Goal: Transaction & Acquisition: Purchase product/service

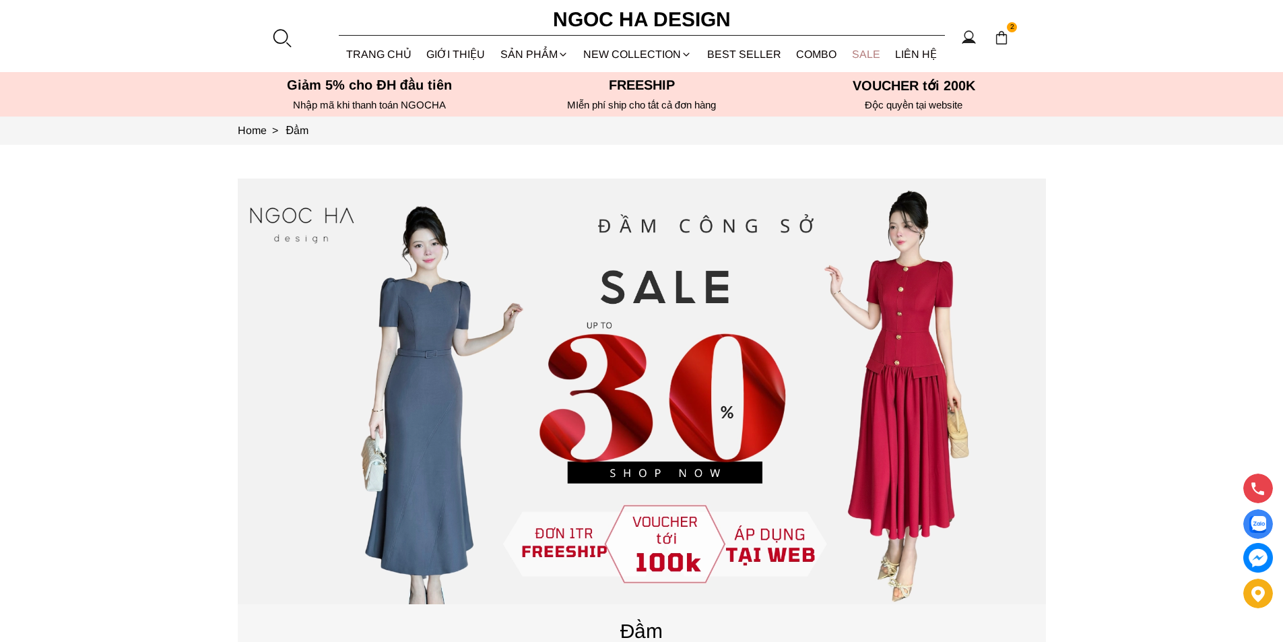
click at [862, 52] on link "SALE" at bounding box center [866, 54] width 44 height 36
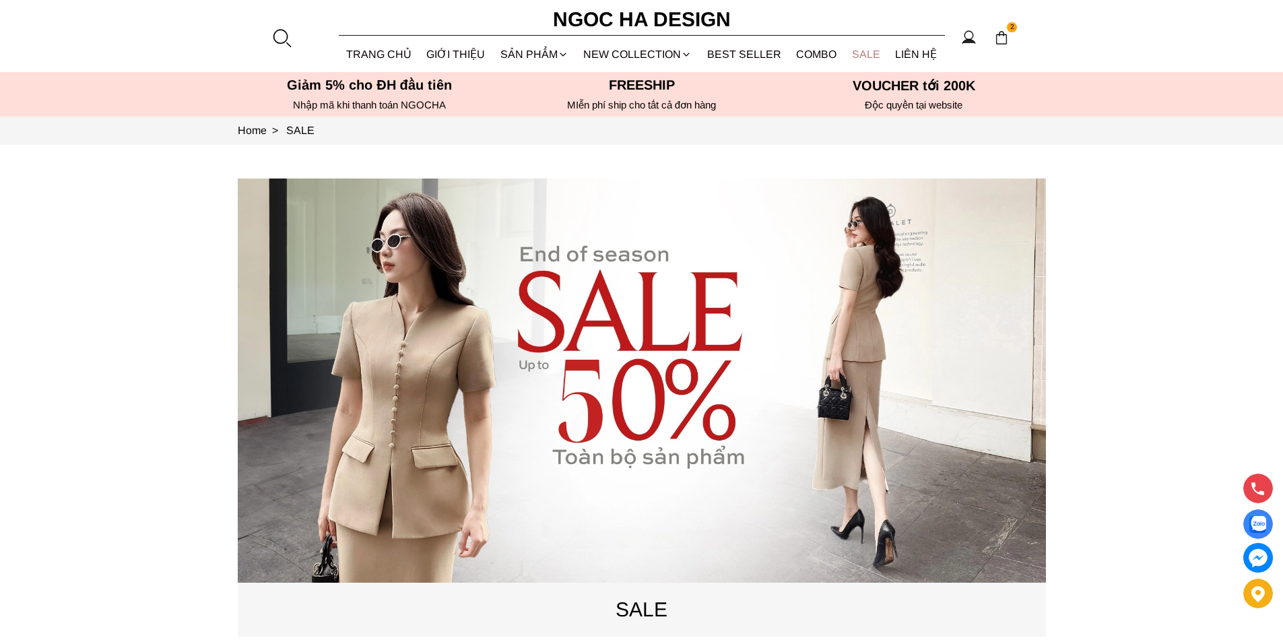
click at [860, 50] on link "SALE" at bounding box center [866, 54] width 44 height 36
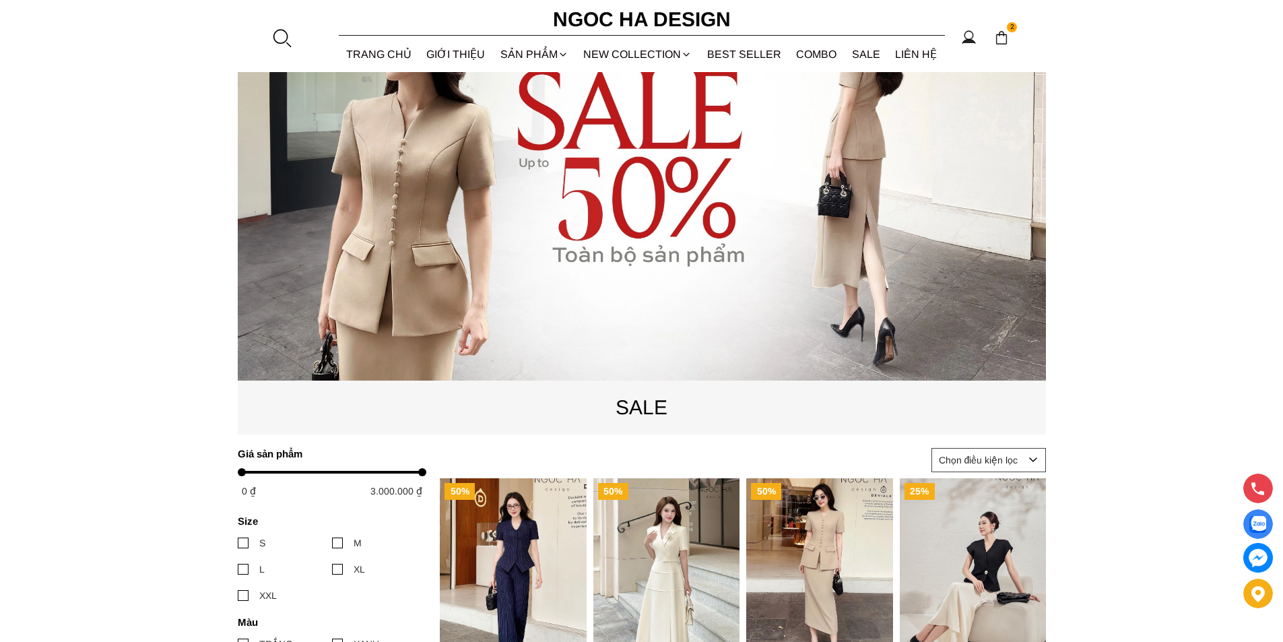
scroll to position [135, 0]
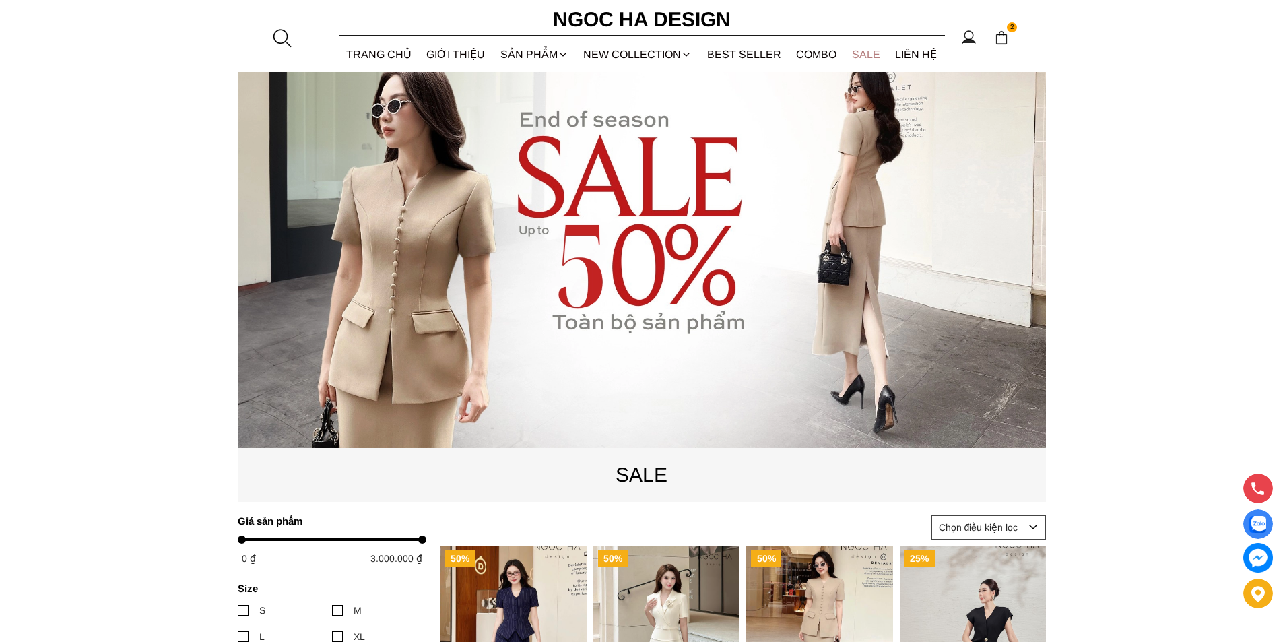
click at [862, 50] on link "SALE" at bounding box center [866, 54] width 44 height 36
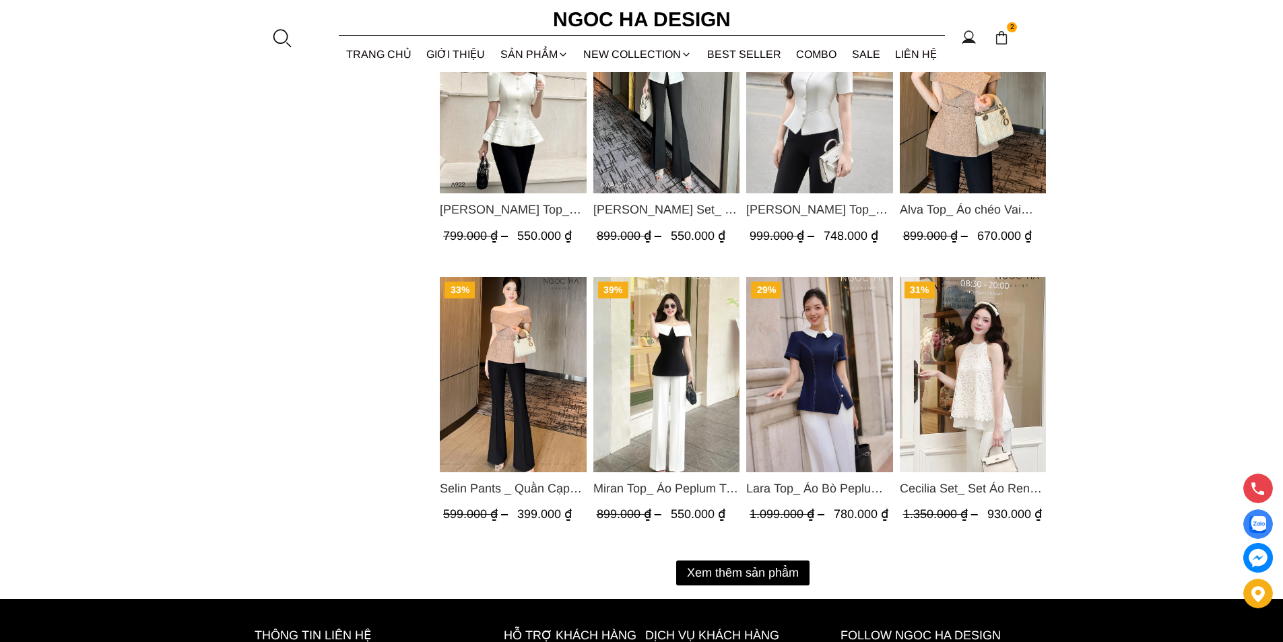
scroll to position [1616, 0]
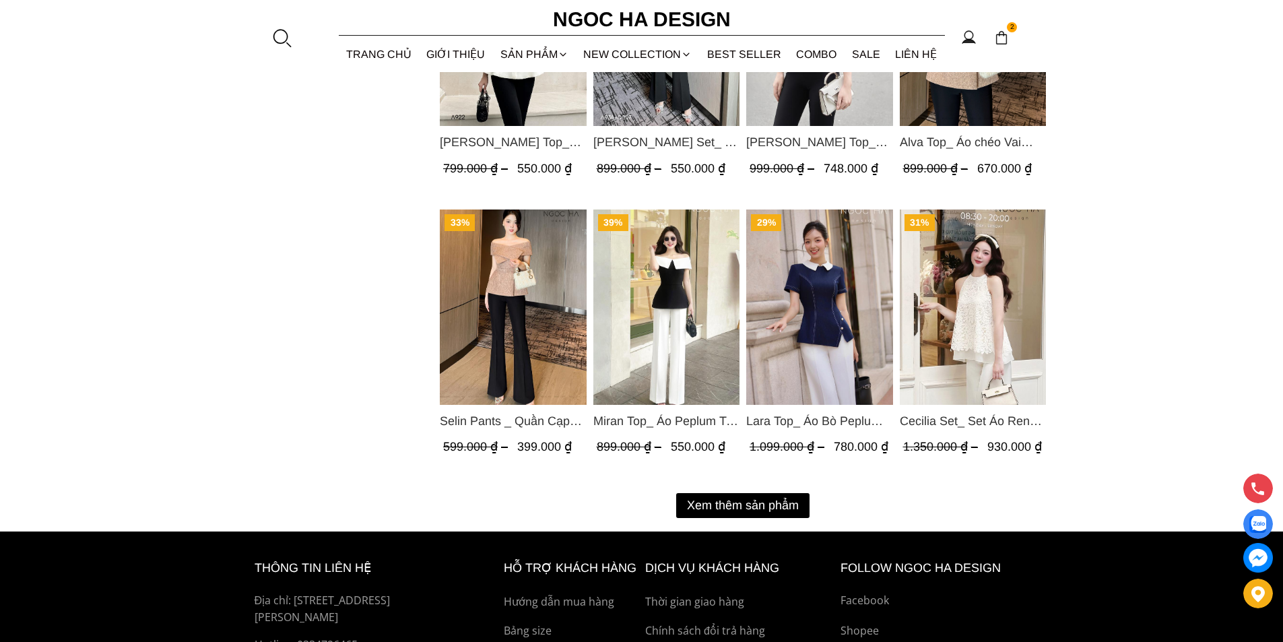
click at [722, 504] on button "Xem thêm sản phẩm" at bounding box center [742, 505] width 133 height 25
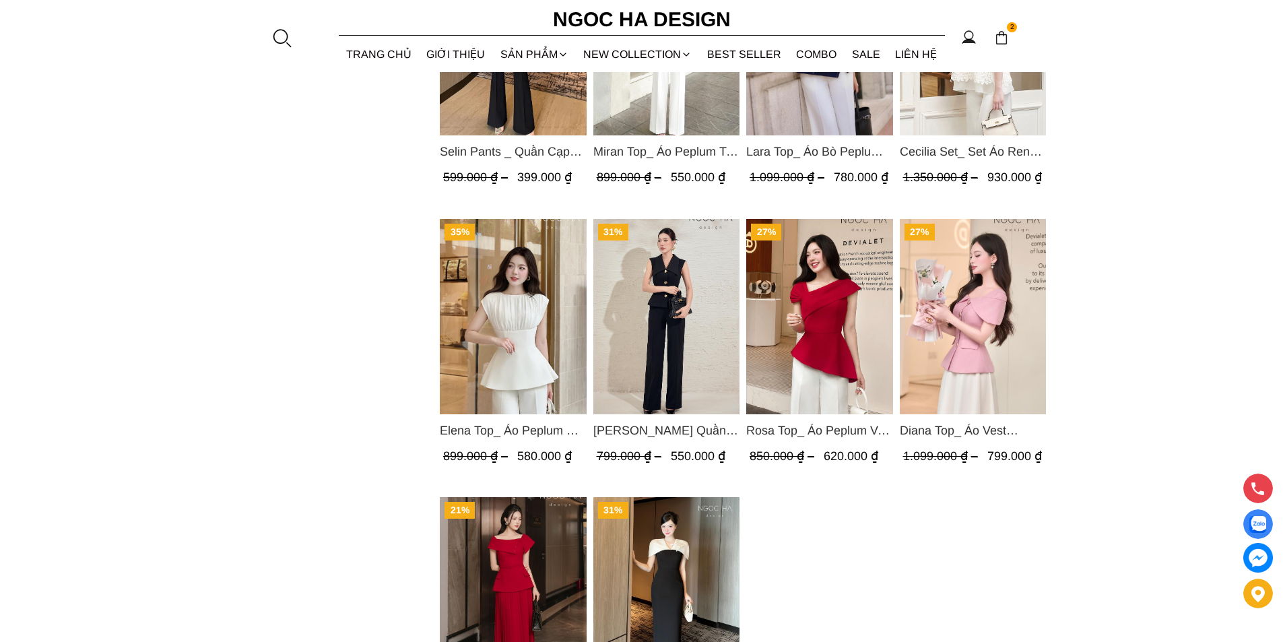
scroll to position [1818, 0]
